Goal: Information Seeking & Learning: Learn about a topic

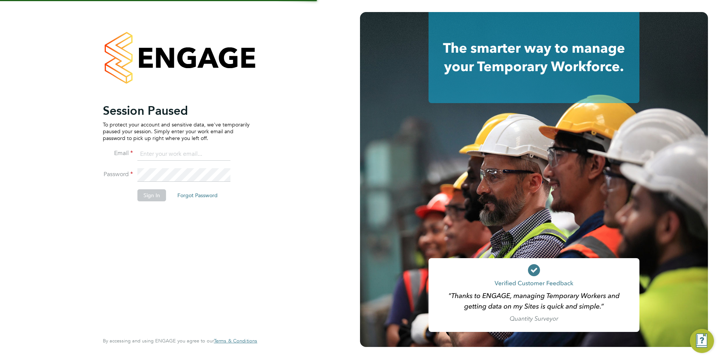
type input "[EMAIL_ADDRESS][DOMAIN_NAME]"
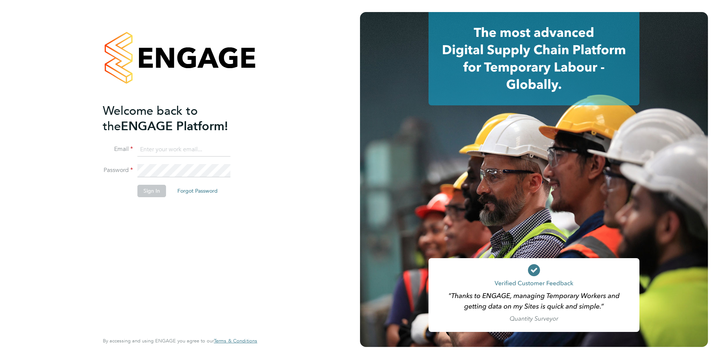
type input "[EMAIL_ADDRESS][DOMAIN_NAME]"
click at [157, 188] on button "Sign In" at bounding box center [151, 191] width 29 height 12
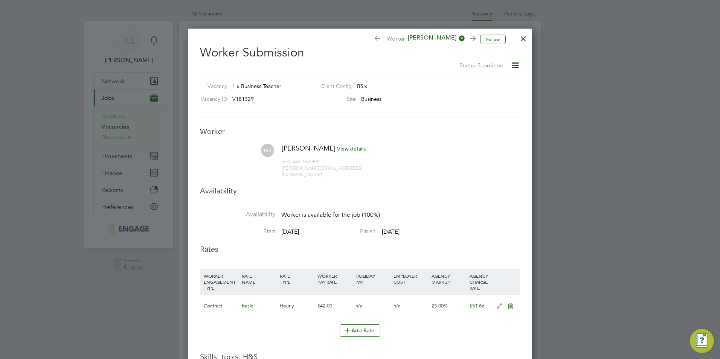
click at [521, 39] on div at bounding box center [524, 37] width 14 height 14
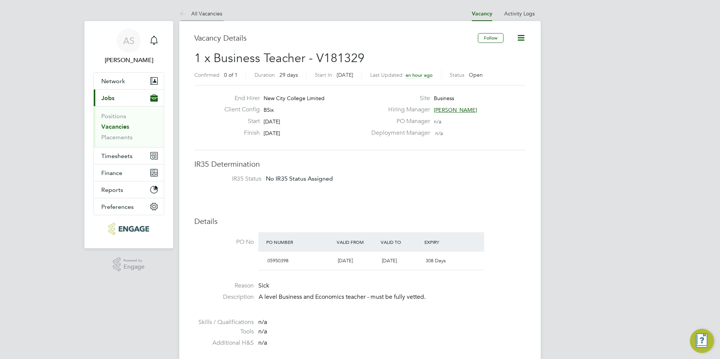
drag, startPoint x: 189, startPoint y: 5, endPoint x: 190, endPoint y: 10, distance: 4.7
click at [190, 10] on li "All Vacancies" at bounding box center [200, 13] width 43 height 15
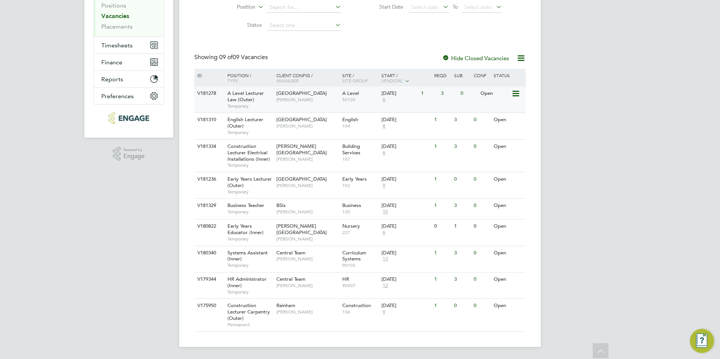
click at [401, 104] on div "13 Oct 2025 6" at bounding box center [400, 97] width 40 height 20
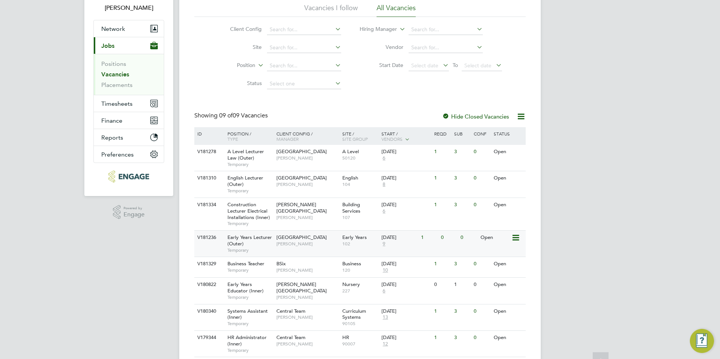
scroll to position [75, 0]
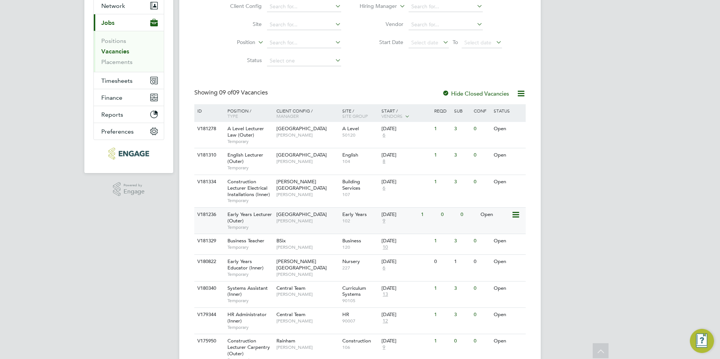
click at [303, 225] on div "Epping Forest Campus Carolina Cadete Borges" at bounding box center [307, 218] width 66 height 20
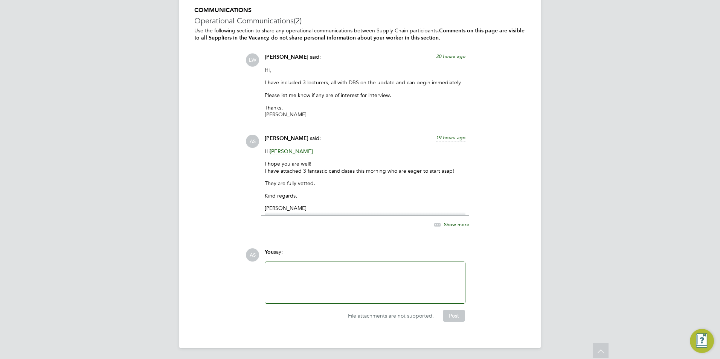
click at [303, 268] on div at bounding box center [365, 283] width 191 height 32
click at [287, 152] on span "[PERSON_NAME]" at bounding box center [291, 151] width 43 height 7
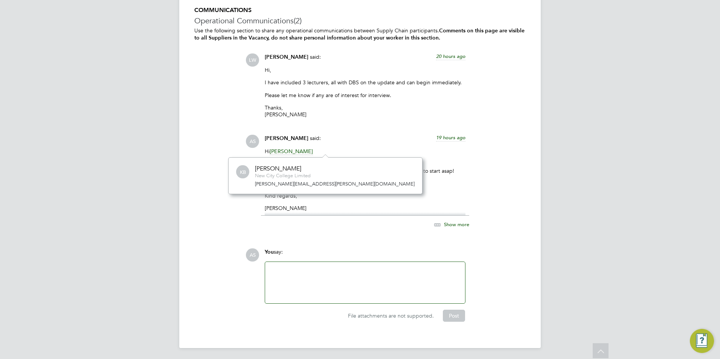
click at [303, 172] on div "[PERSON_NAME]" at bounding box center [283, 169] width 56 height 8
click at [341, 145] on div "Avais Sabir said: 19 hours ago" at bounding box center [365, 141] width 201 height 13
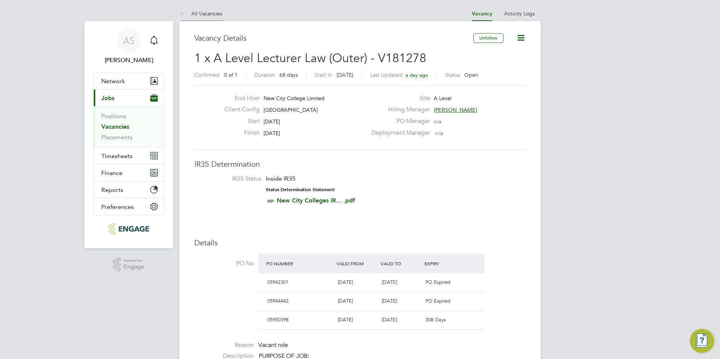
click at [215, 11] on link "All Vacancies" at bounding box center [200, 13] width 43 height 7
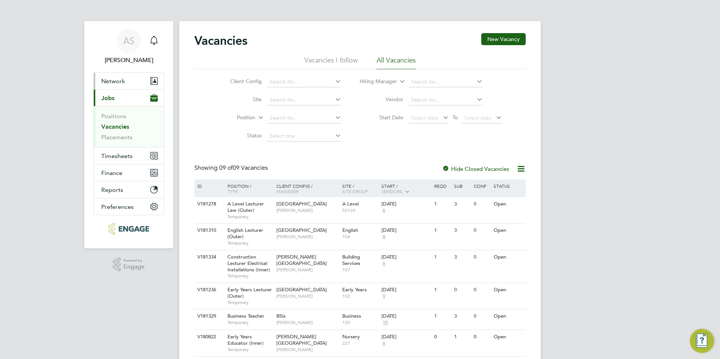
click at [102, 84] on span "Network" at bounding box center [113, 81] width 24 height 7
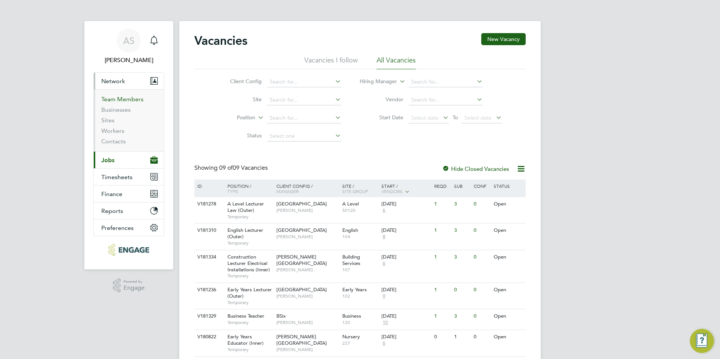
click at [119, 100] on link "Team Members" at bounding box center [122, 99] width 42 height 7
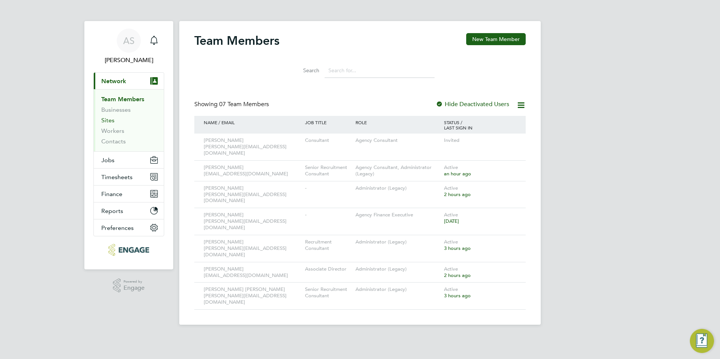
click at [111, 119] on link "Sites" at bounding box center [107, 120] width 13 height 7
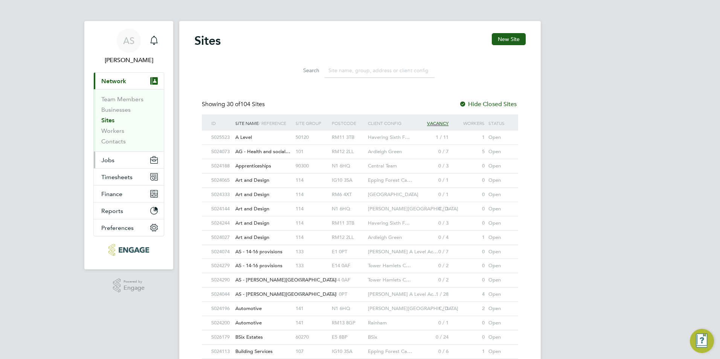
click at [118, 157] on button "Jobs" at bounding box center [129, 160] width 70 height 17
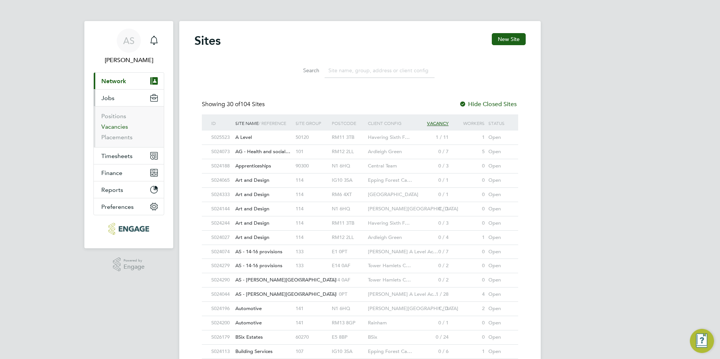
click at [120, 125] on link "Vacancies" at bounding box center [114, 126] width 27 height 7
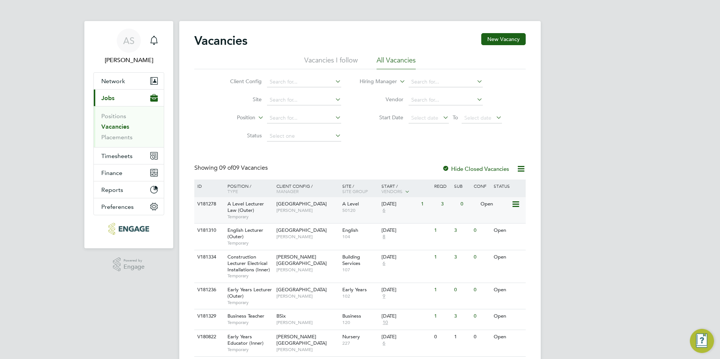
click at [276, 212] on div "Havering Sixth Form Campus Kerry Baker" at bounding box center [307, 207] width 66 height 20
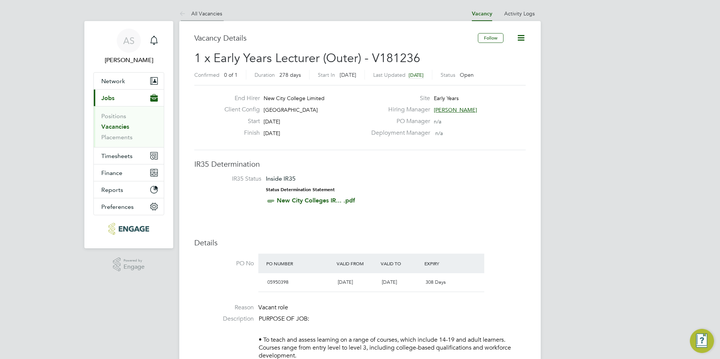
click at [207, 15] on link "All Vacancies" at bounding box center [200, 13] width 43 height 7
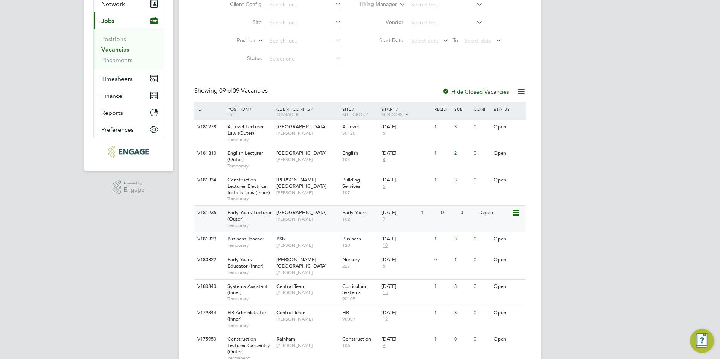
scroll to position [111, 0]
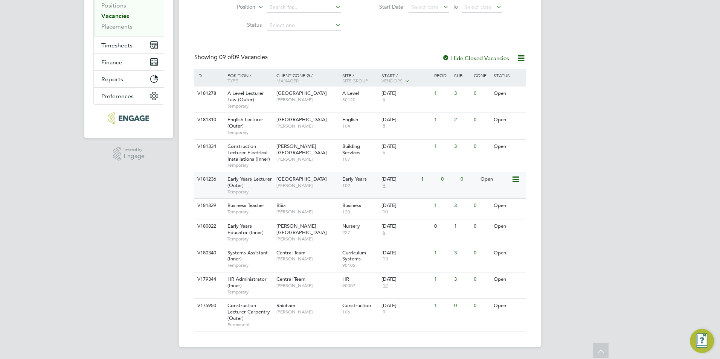
click at [259, 188] on div "Early Years Lecturer (Outer) Temporary" at bounding box center [248, 185] width 53 height 26
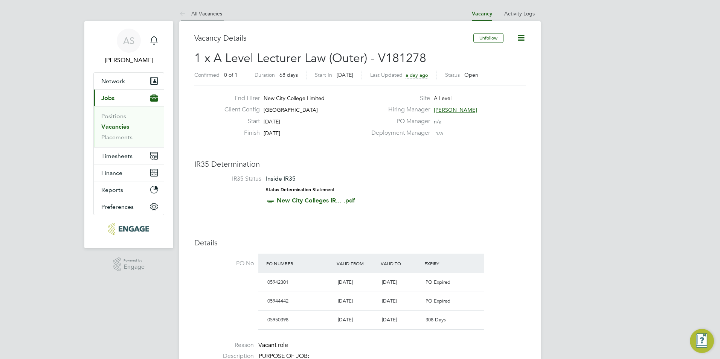
click at [206, 14] on link "All Vacancies" at bounding box center [200, 13] width 43 height 7
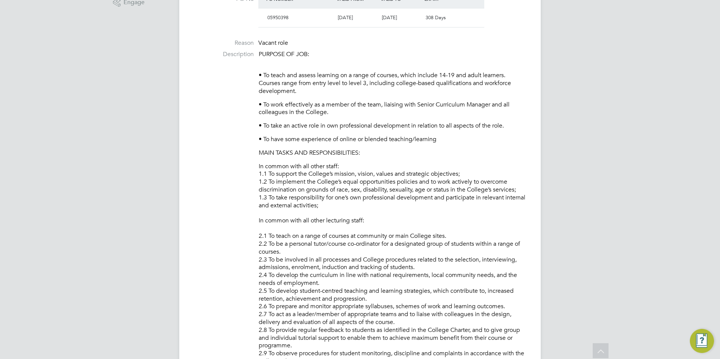
scroll to position [377, 0]
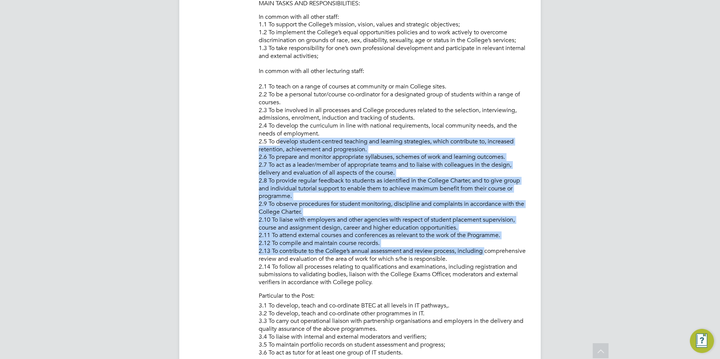
drag, startPoint x: 278, startPoint y: 145, endPoint x: 516, endPoint y: 254, distance: 261.3
click at [516, 254] on p "2.1 To teach on a range of courses at community or main College sites. 2.2 To b…" at bounding box center [392, 185] width 267 height 204
drag, startPoint x: 516, startPoint y: 254, endPoint x: 508, endPoint y: 253, distance: 7.9
click at [508, 253] on p "2.1 To teach on a range of courses at community or main College sites. 2.2 To b…" at bounding box center [392, 185] width 267 height 204
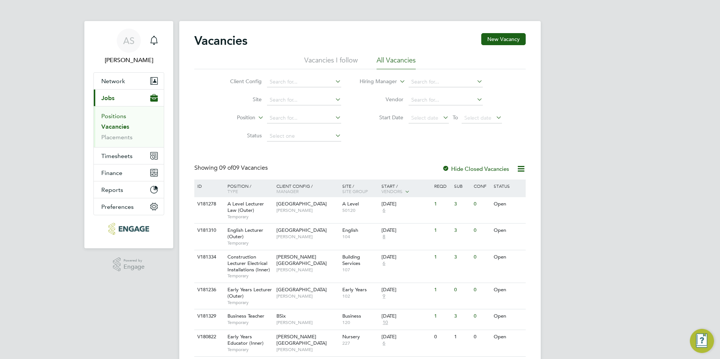
click at [122, 117] on link "Positions" at bounding box center [113, 116] width 25 height 7
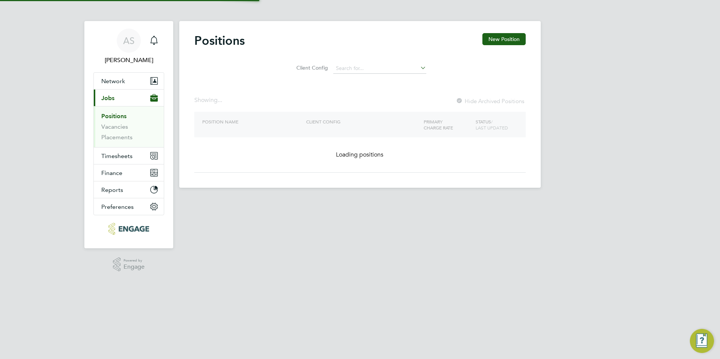
click at [121, 133] on li "Vacancies" at bounding box center [129, 128] width 56 height 11
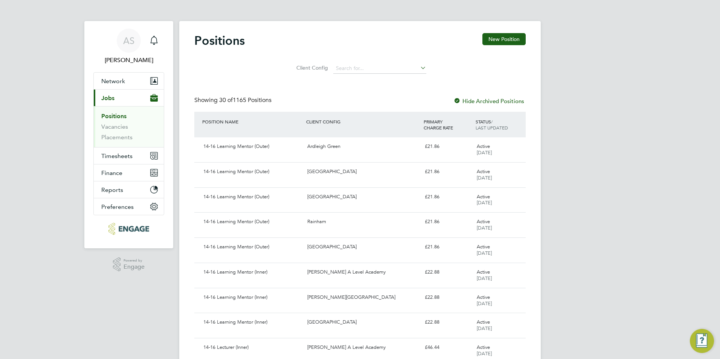
click at [119, 132] on li "Vacancies" at bounding box center [129, 128] width 56 height 11
click at [119, 130] on link "Vacancies" at bounding box center [114, 126] width 27 height 7
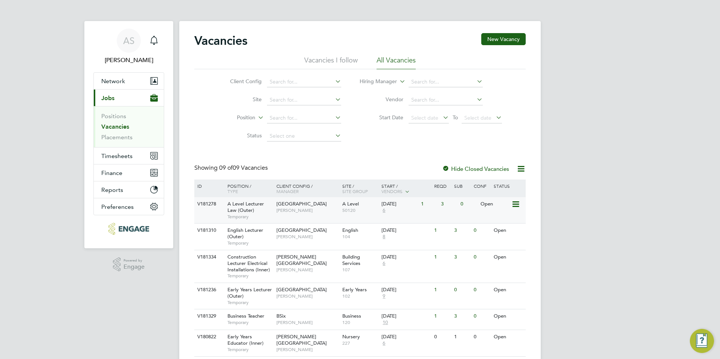
click at [311, 207] on div "Havering Sixth Form Campus Kerry Baker" at bounding box center [307, 207] width 66 height 20
click at [385, 210] on span "6" at bounding box center [383, 210] width 5 height 6
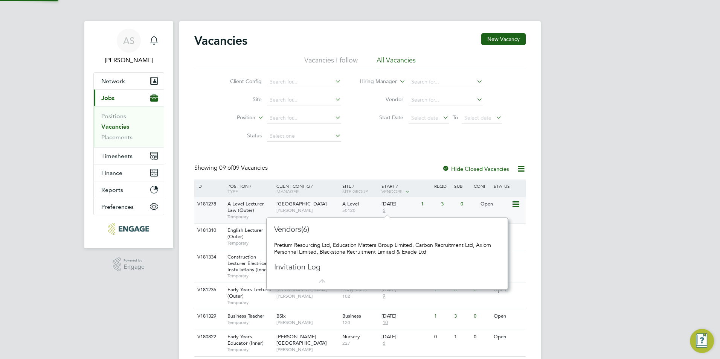
scroll to position [7, 5]
click at [585, 200] on div "AS Avais Sabir Notifications Applications: Network Team Members Businesses Site…" at bounding box center [360, 235] width 720 height 470
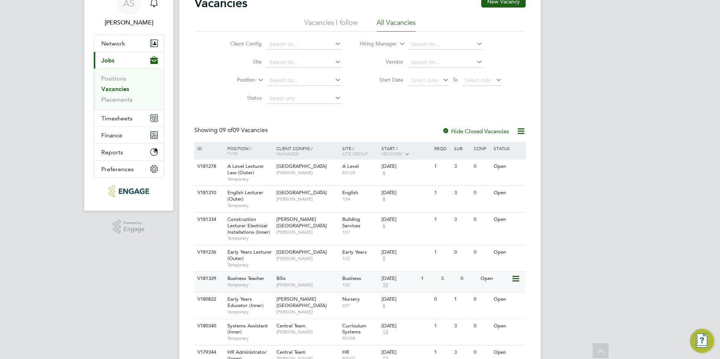
scroll to position [111, 0]
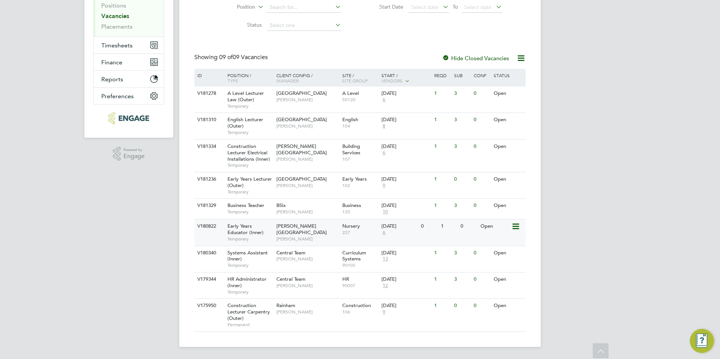
click at [333, 227] on div "Hackney Campus Carol Commin" at bounding box center [307, 233] width 66 height 26
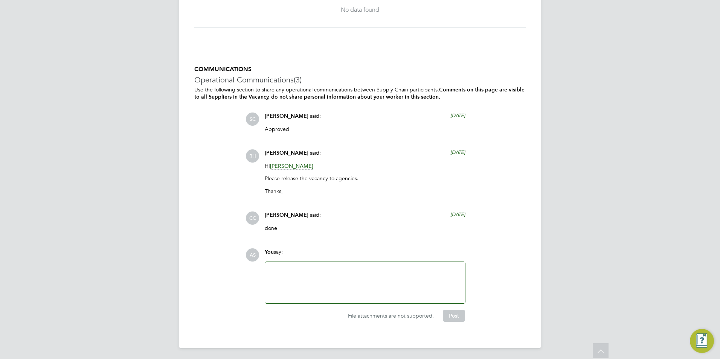
click at [318, 267] on div at bounding box center [365, 283] width 191 height 32
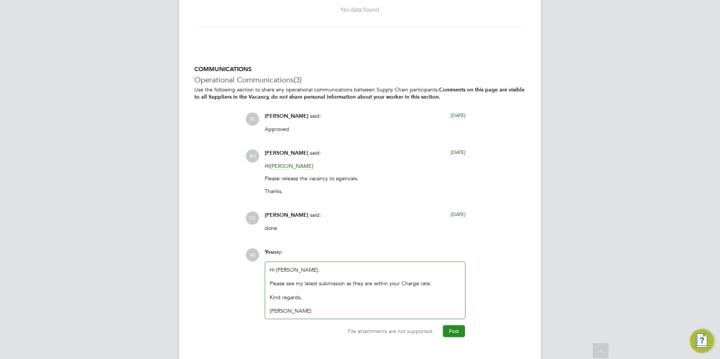
click at [456, 327] on button "Post" at bounding box center [454, 331] width 22 height 12
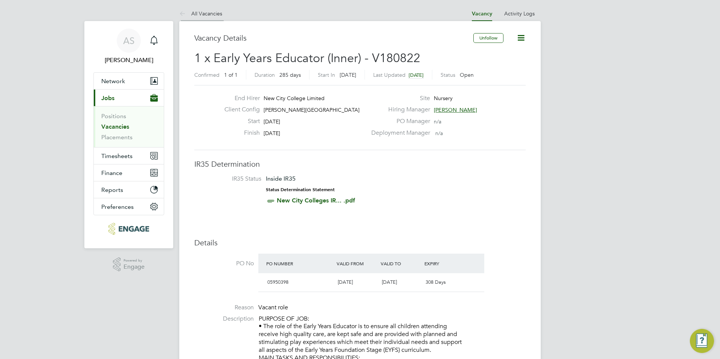
click at [185, 15] on icon at bounding box center [183, 13] width 9 height 9
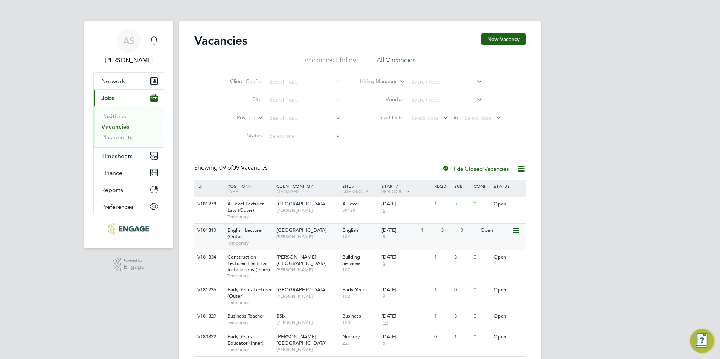
click at [326, 233] on div "Redbridge Campus Daria Gregory" at bounding box center [307, 234] width 66 height 20
click at [109, 116] on link "Positions" at bounding box center [113, 116] width 25 height 7
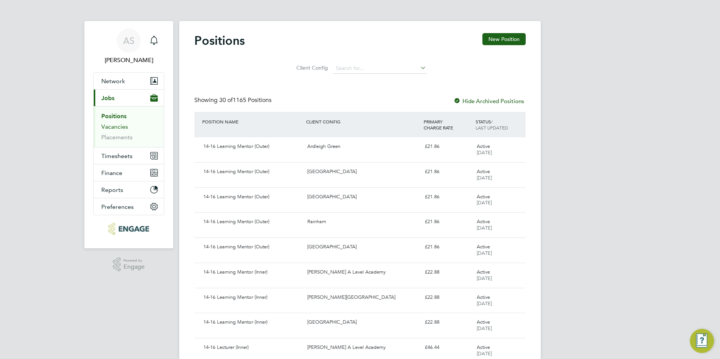
click at [117, 127] on link "Vacancies" at bounding box center [114, 126] width 27 height 7
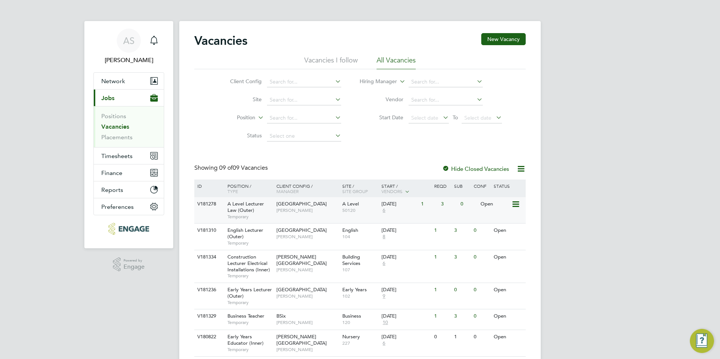
click at [266, 209] on div "A Level Lecturer Law (Outer) Temporary" at bounding box center [248, 210] width 53 height 26
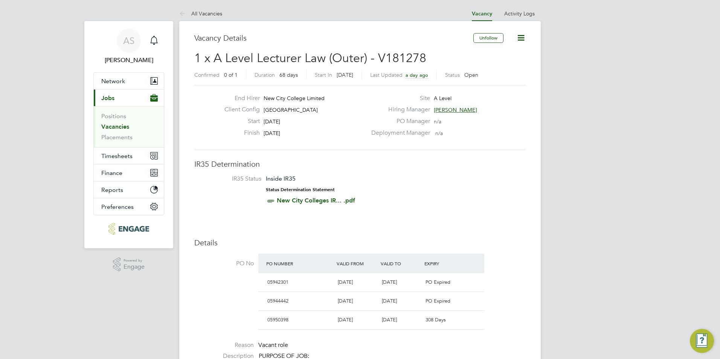
click at [446, 113] on div "Hiring Manager Kerry Baker" at bounding box center [448, 112] width 162 height 12
click at [446, 113] on span "[PERSON_NAME]" at bounding box center [455, 110] width 43 height 7
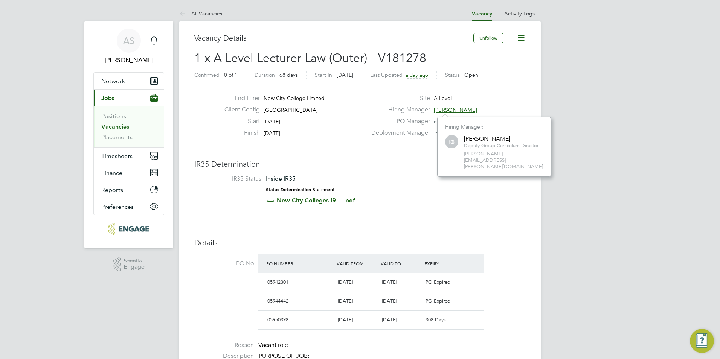
click at [351, 123] on div "Start 13 Oct 2025" at bounding box center [292, 123] width 148 height 12
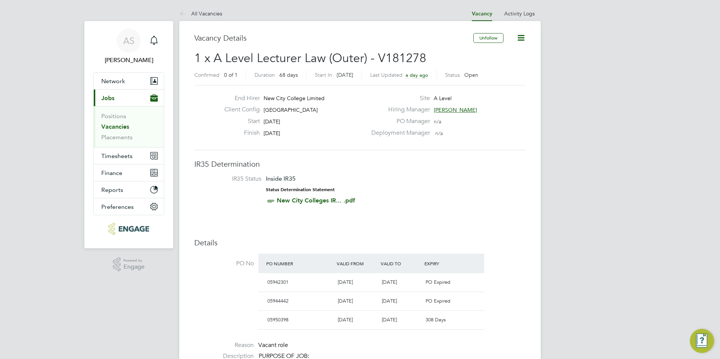
click at [445, 111] on span "[PERSON_NAME]" at bounding box center [455, 110] width 43 height 7
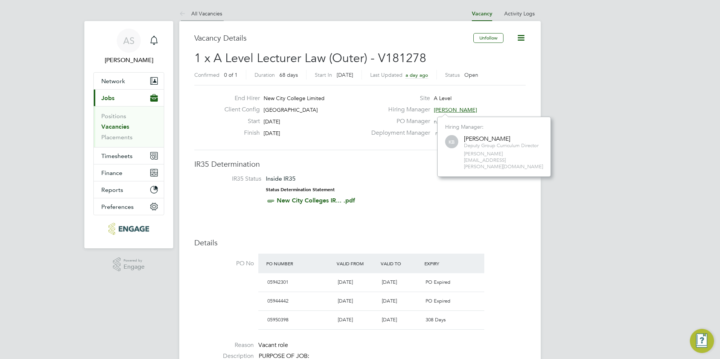
click at [193, 11] on link "All Vacancies" at bounding box center [200, 13] width 43 height 7
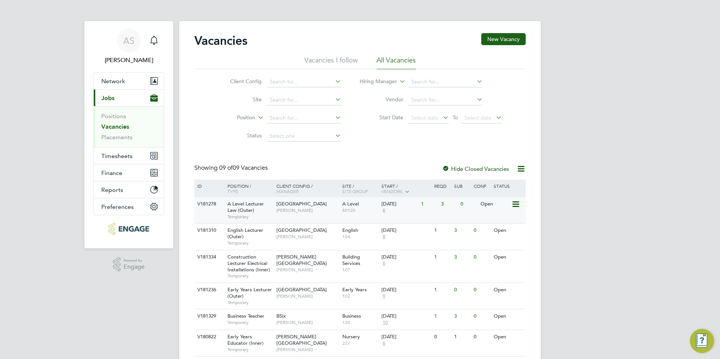
click at [244, 214] on span "Temporary" at bounding box center [249, 217] width 45 height 6
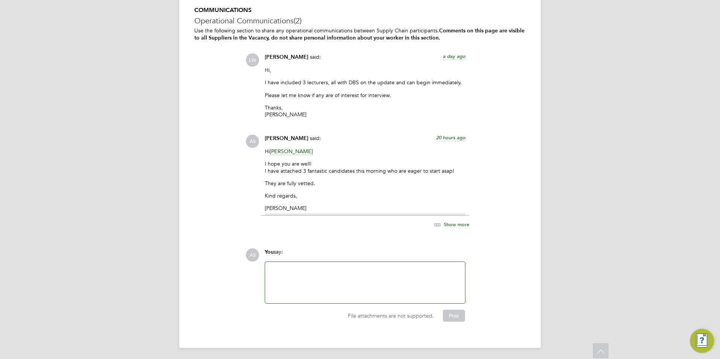
click at [442, 225] on icon at bounding box center [437, 224] width 9 height 9
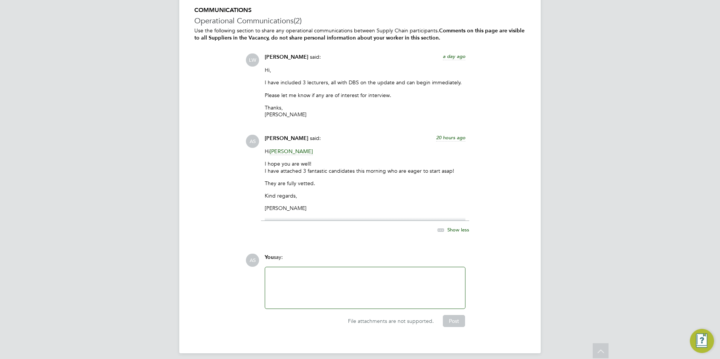
drag, startPoint x: 516, startPoint y: 287, endPoint x: 515, endPoint y: 295, distance: 7.9
click at [516, 287] on div "AS You say: Attachments are not supported File attachments are not supported. P…" at bounding box center [385, 290] width 280 height 73
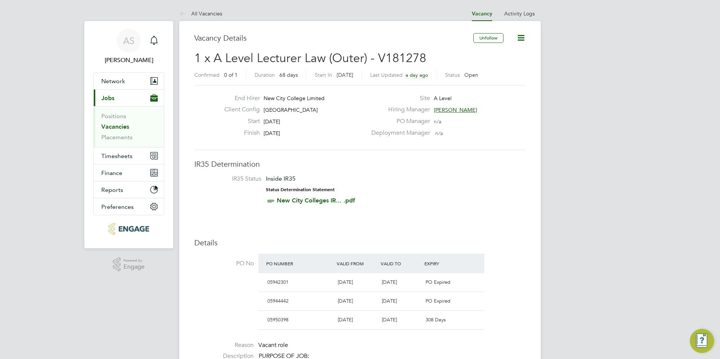
click at [124, 129] on link "Vacancies" at bounding box center [115, 126] width 28 height 7
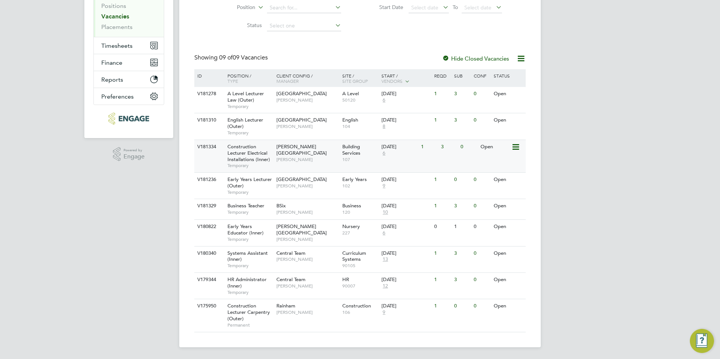
scroll to position [111, 0]
click at [284, 293] on div "V179344 HR Administrator (Inner) Temporary Central Team [PERSON_NAME] HR 90007 …" at bounding box center [359, 285] width 331 height 26
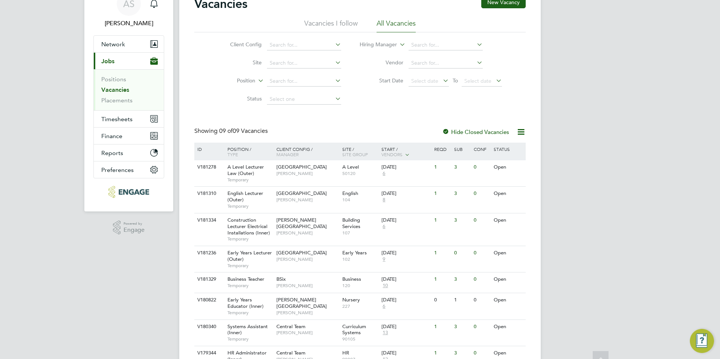
scroll to position [0, 0]
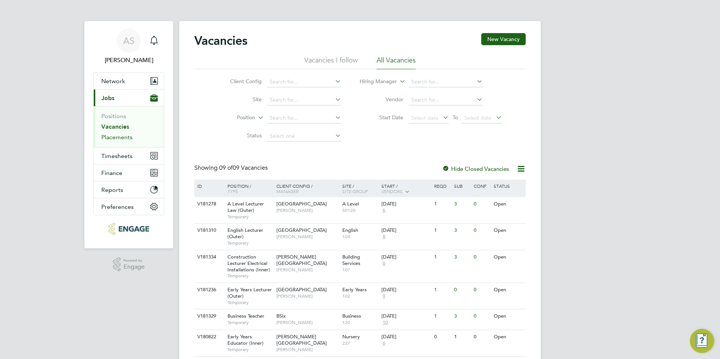
click at [120, 136] on link "Placements" at bounding box center [116, 137] width 31 height 7
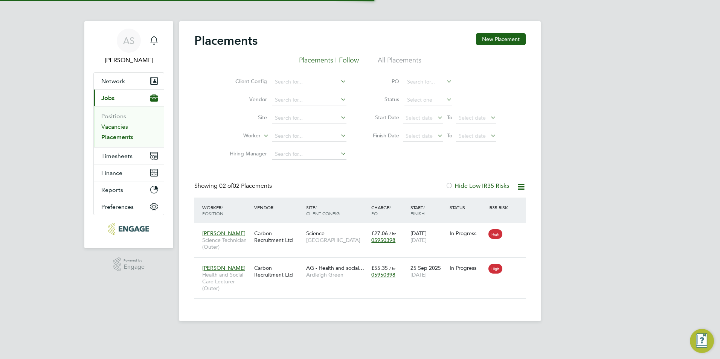
scroll to position [22, 66]
click at [119, 128] on link "Vacancies" at bounding box center [114, 126] width 27 height 7
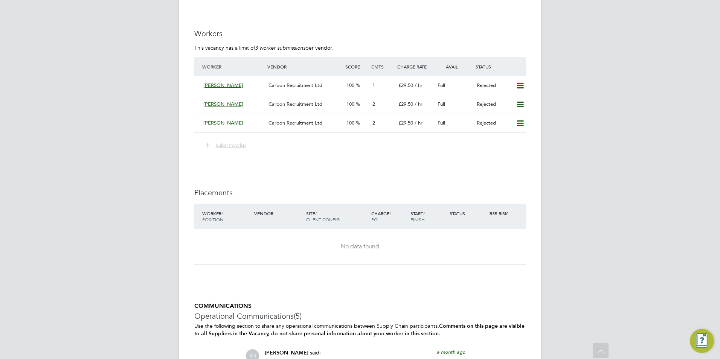
scroll to position [1522, 0]
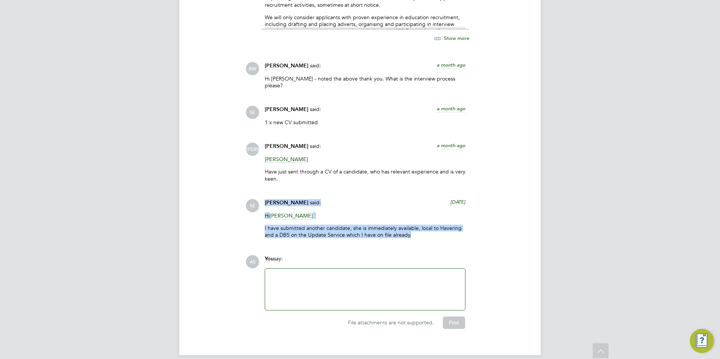
drag, startPoint x: 418, startPoint y: 230, endPoint x: 225, endPoint y: 198, distance: 195.4
click at [225, 198] on div "COMMUNICATIONS Operational Communications (5) Use the following section to shar…" at bounding box center [359, 115] width 331 height 428
drag, startPoint x: 220, startPoint y: 198, endPoint x: 176, endPoint y: 193, distance: 44.3
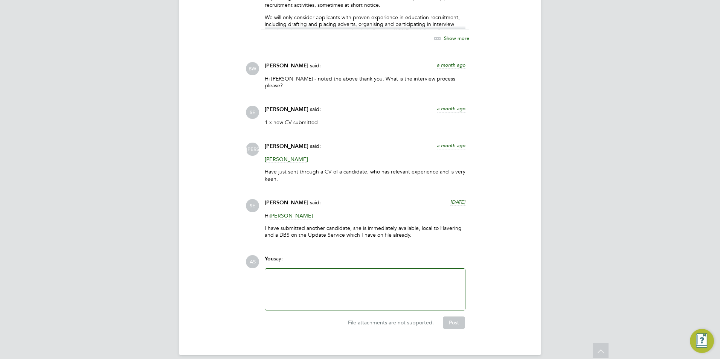
scroll to position [1484, 0]
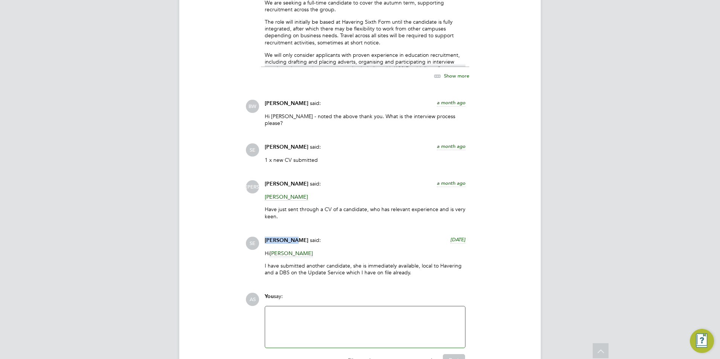
drag, startPoint x: 292, startPoint y: 230, endPoint x: 264, endPoint y: 232, distance: 27.5
click at [264, 237] on div "Sophia Ede said: 22 days ago Hi Kirsty Hanmore I have submitted another candida…" at bounding box center [365, 259] width 208 height 45
drag, startPoint x: 264, startPoint y: 232, endPoint x: 272, endPoint y: 234, distance: 8.0
copy span "Sophia Ede"
click at [383, 194] on p "[PERSON_NAME]" at bounding box center [365, 197] width 201 height 7
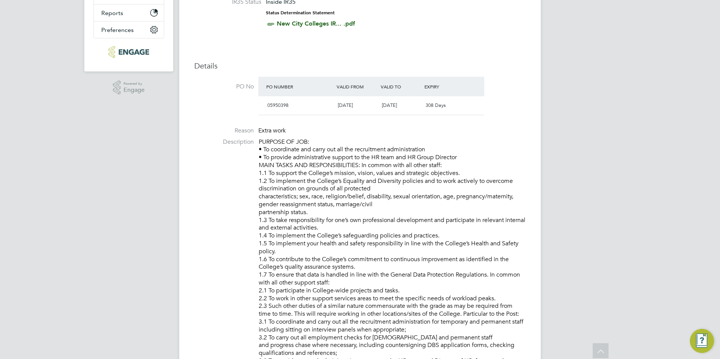
scroll to position [129, 0]
